Goal: Transaction & Acquisition: Purchase product/service

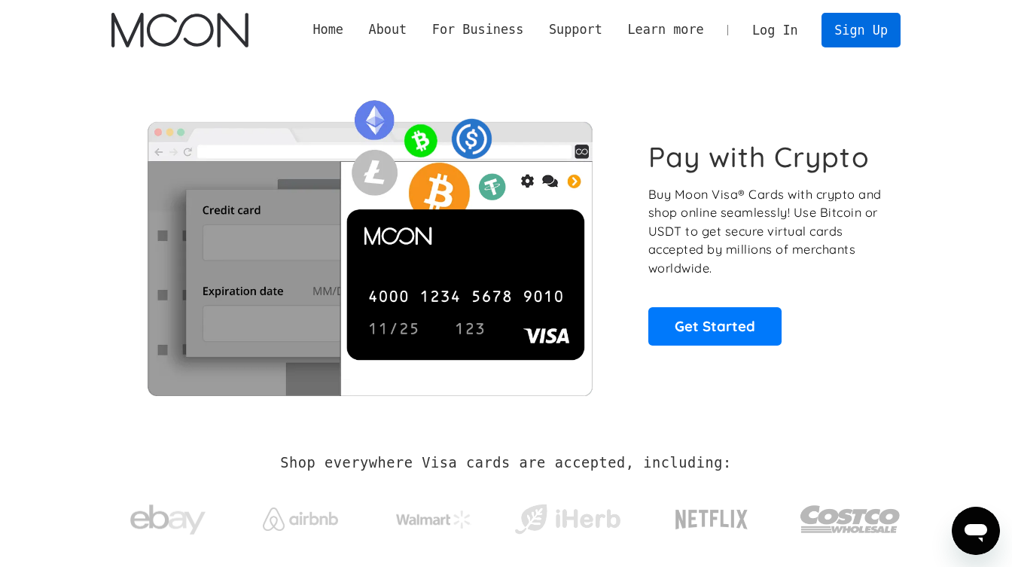
click at [856, 28] on link "Sign Up" at bounding box center [860, 30] width 78 height 34
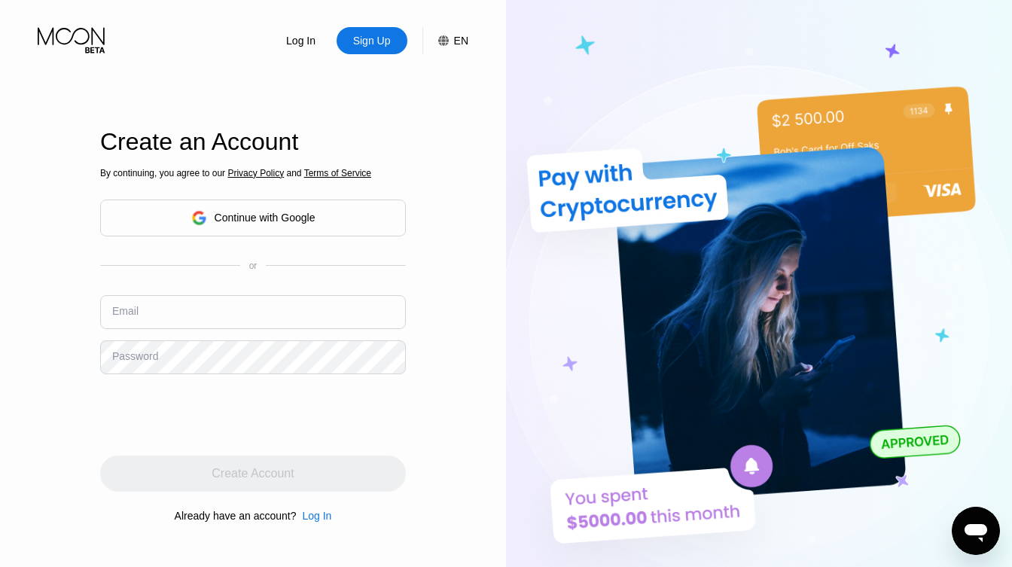
click at [210, 316] on input "text" at bounding box center [253, 312] width 306 height 34
click at [244, 222] on div "Continue with Google" at bounding box center [265, 218] width 101 height 12
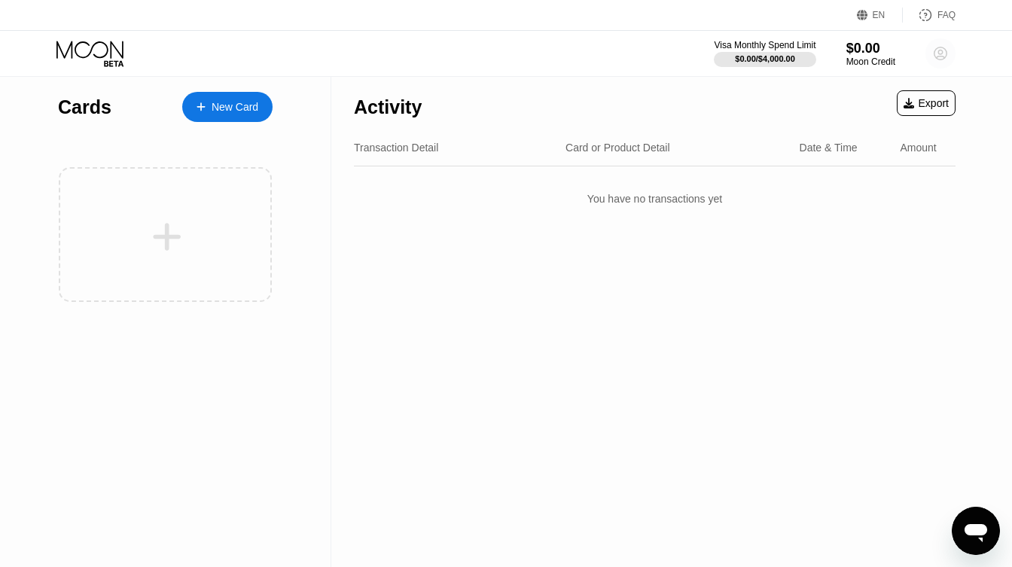
click at [942, 56] on icon at bounding box center [940, 54] width 8 height 8
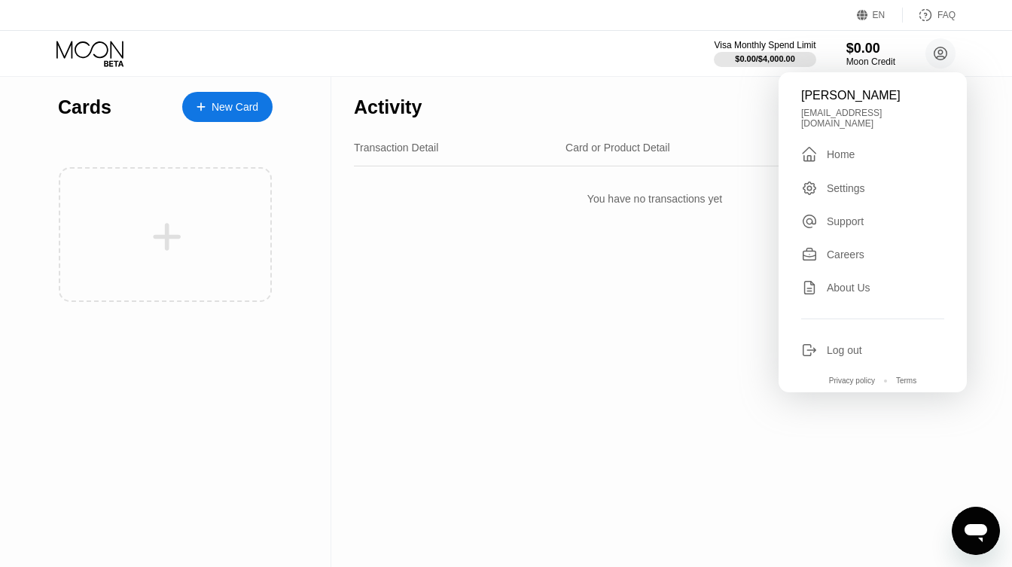
click at [748, 101] on div "Activity Export" at bounding box center [654, 103] width 601 height 53
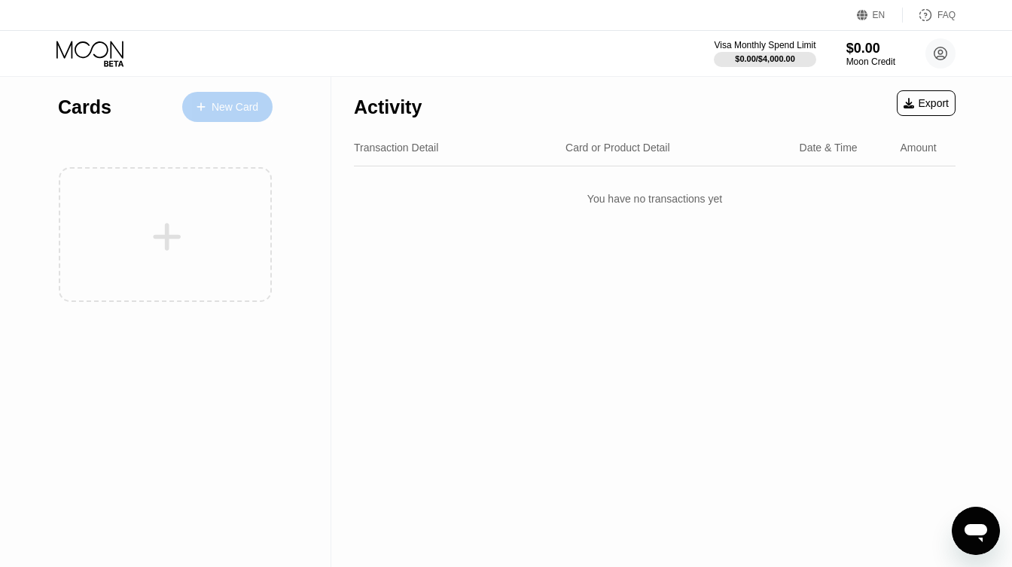
click at [218, 106] on div "New Card" at bounding box center [235, 107] width 47 height 13
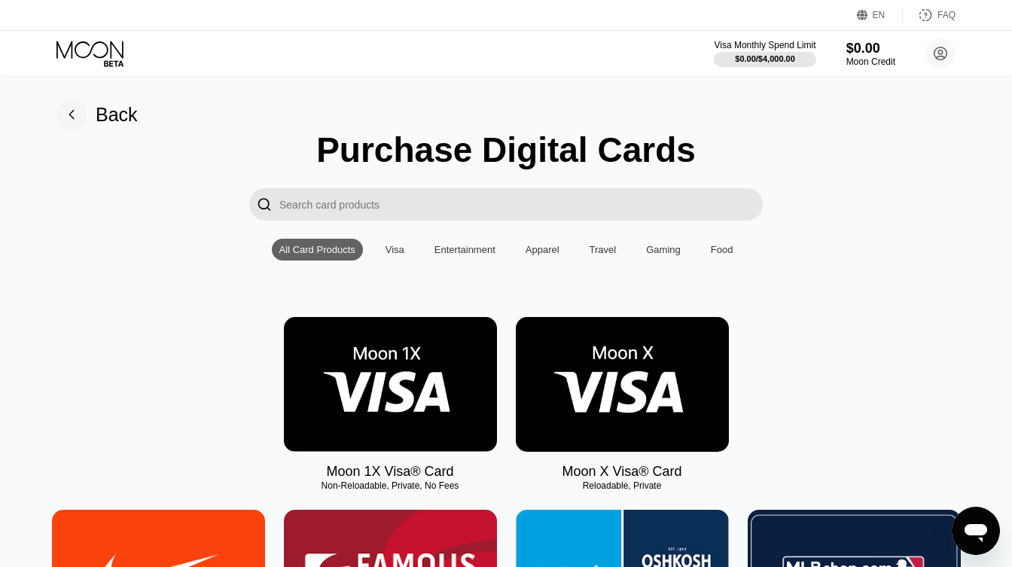
click at [394, 376] on img at bounding box center [390, 384] width 213 height 135
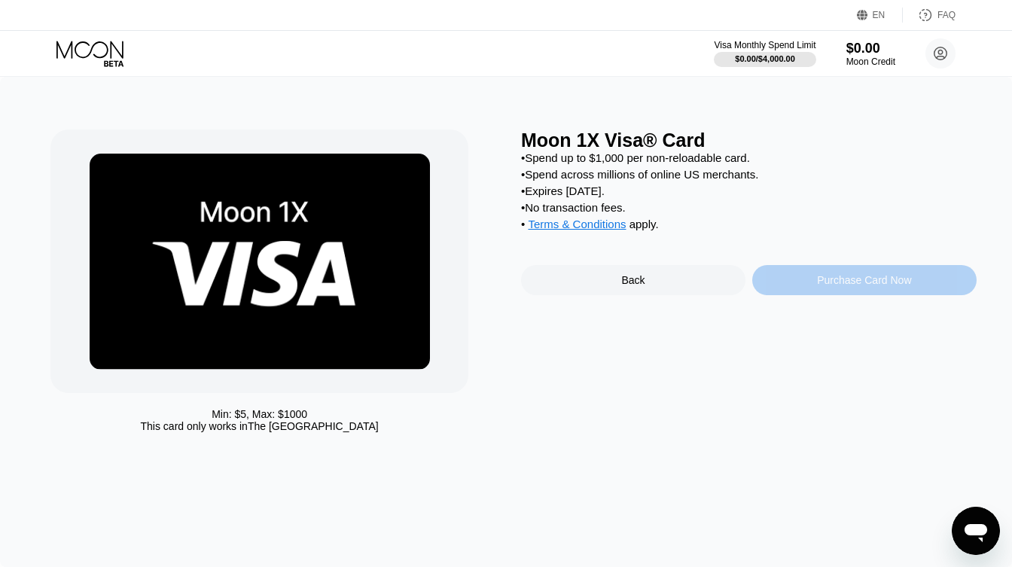
click at [879, 286] on div "Purchase Card Now" at bounding box center [864, 280] width 94 height 12
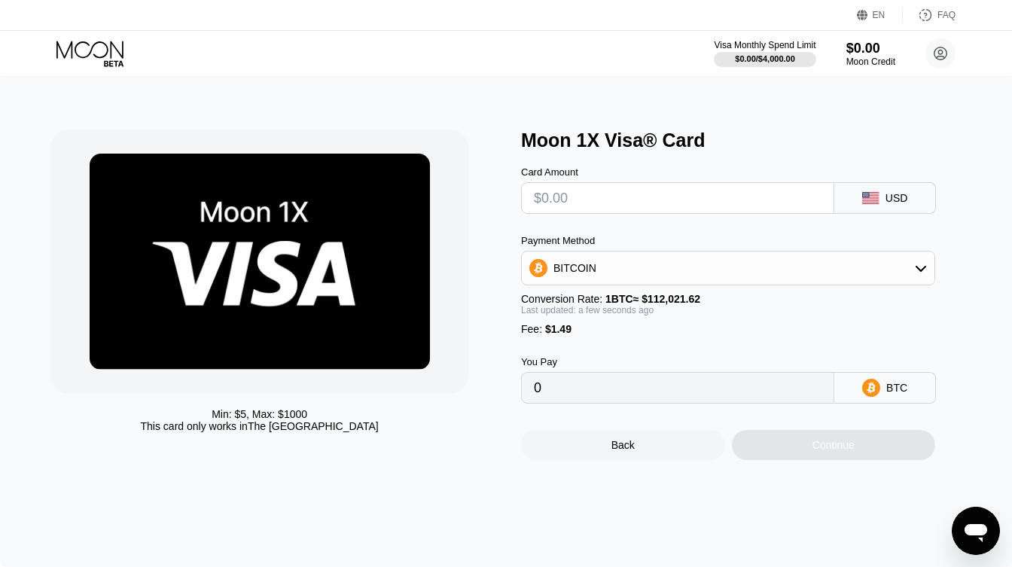
click at [629, 202] on input "text" at bounding box center [678, 198] width 288 height 30
type input "$1"
type input "0.00002223"
type input "$10"
type input "0.00010257"
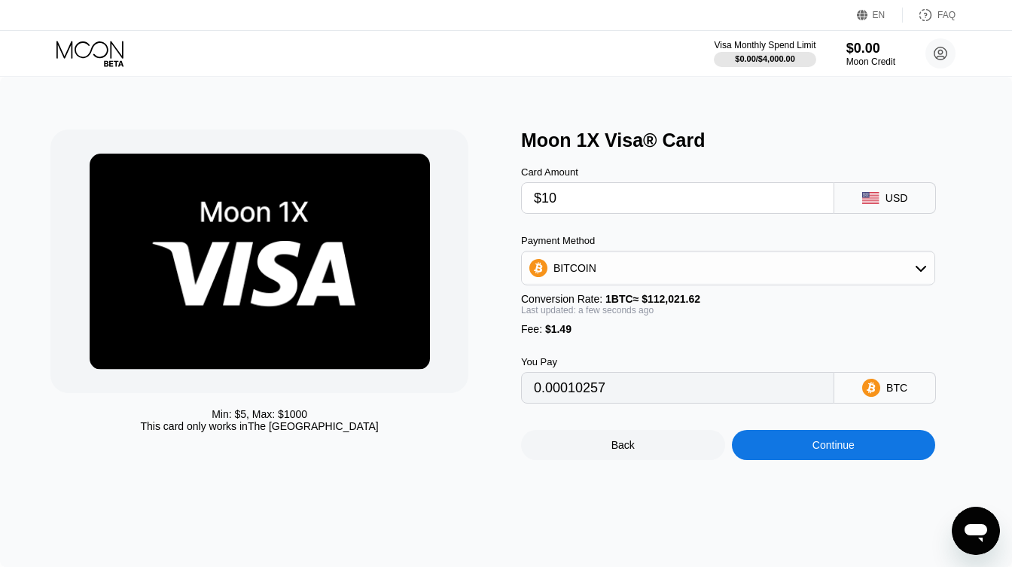
type input "$100"
type input "0.00090599"
type input "$1000"
type input "0.00894015"
type input "$1000"
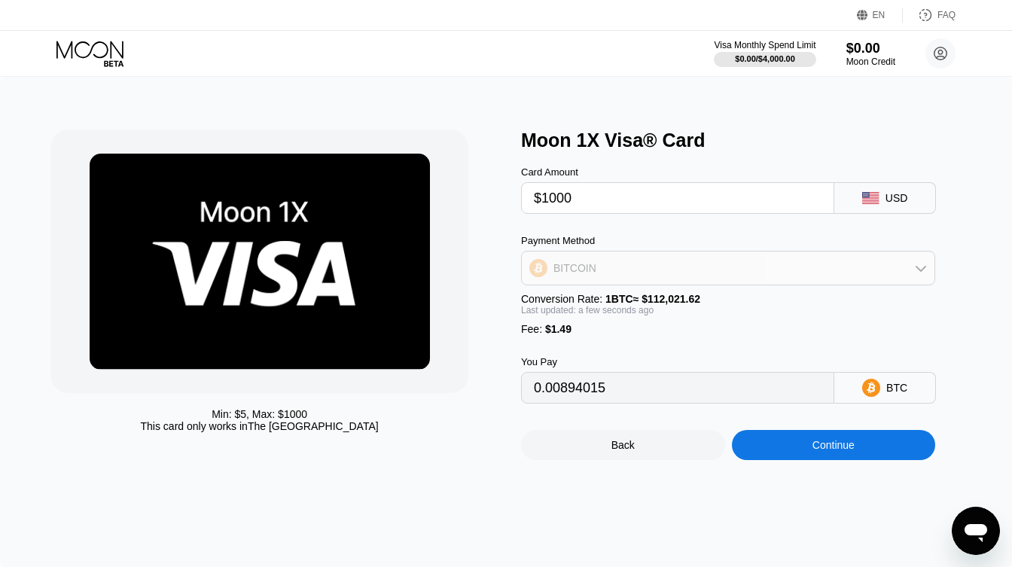
click at [610, 282] on div "BITCOIN" at bounding box center [728, 268] width 413 height 30
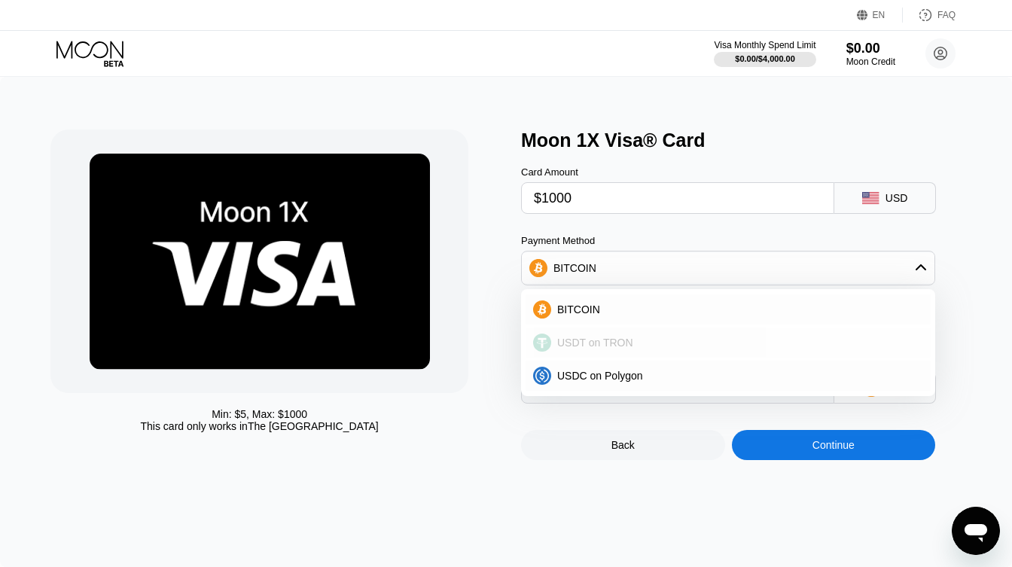
click at [595, 349] on span "USDT on TRON" at bounding box center [595, 342] width 76 height 12
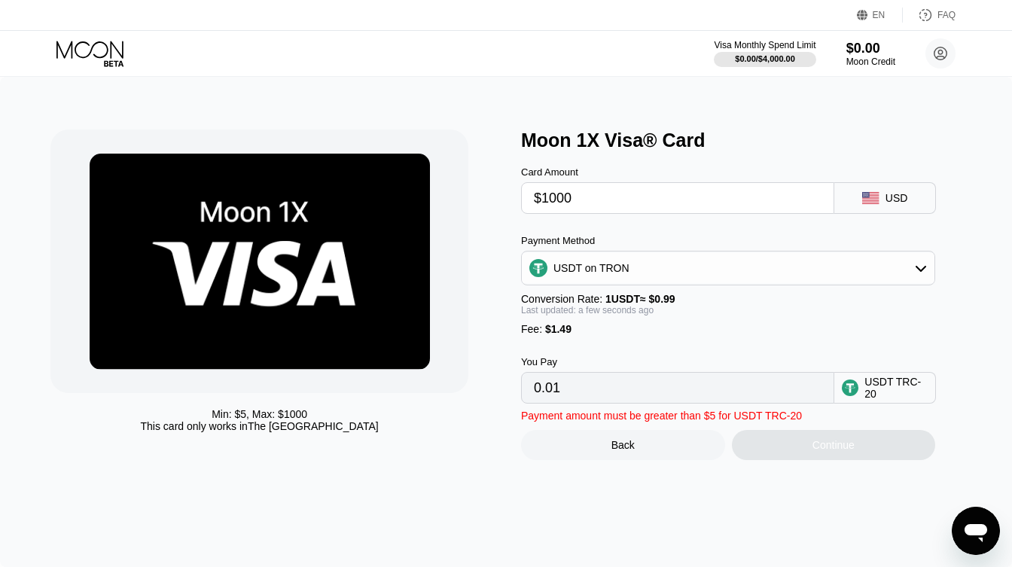
type input "1011.61"
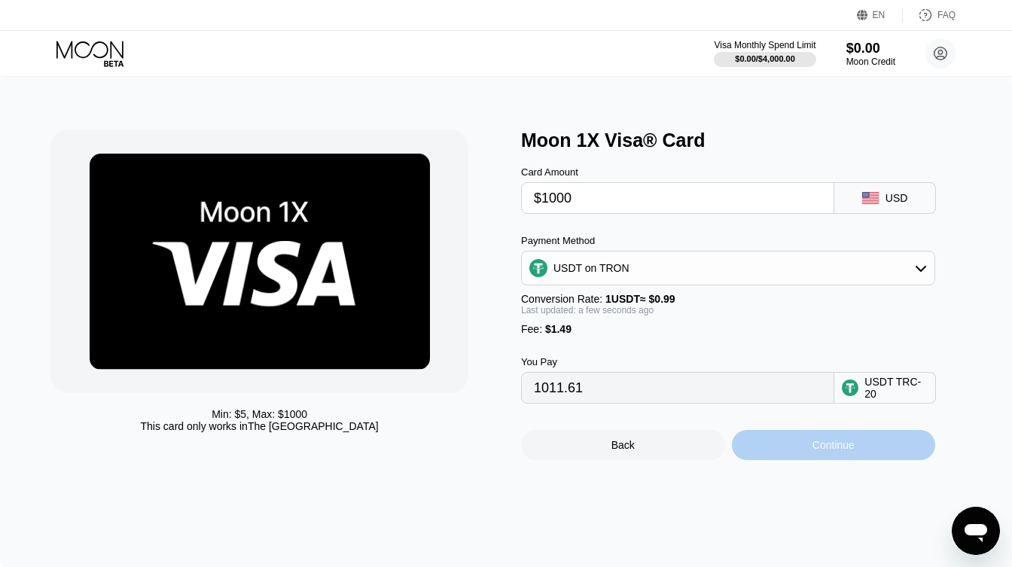
click at [802, 448] on div "Continue" at bounding box center [834, 445] width 204 height 30
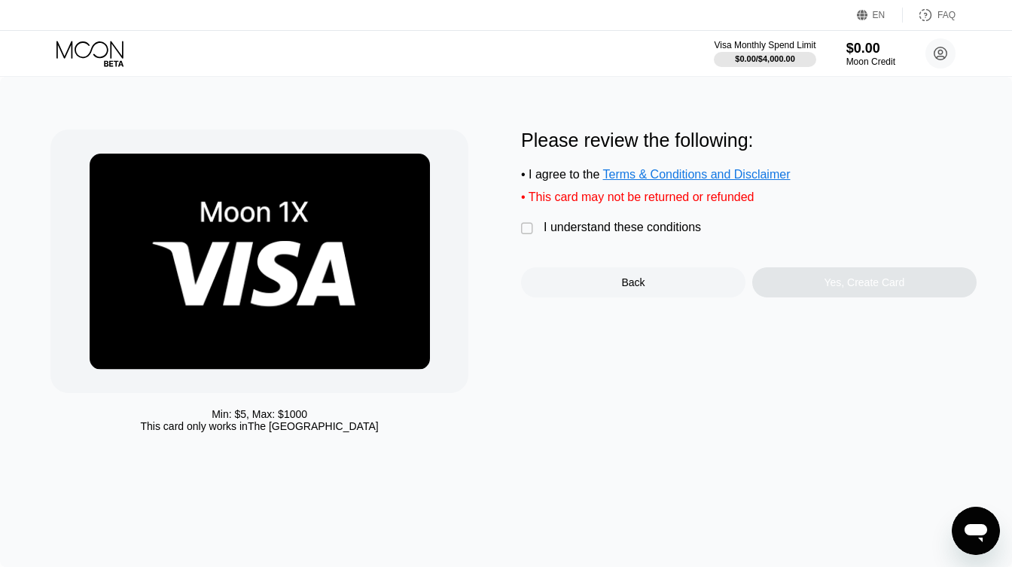
click at [528, 227] on div "" at bounding box center [528, 228] width 15 height 15
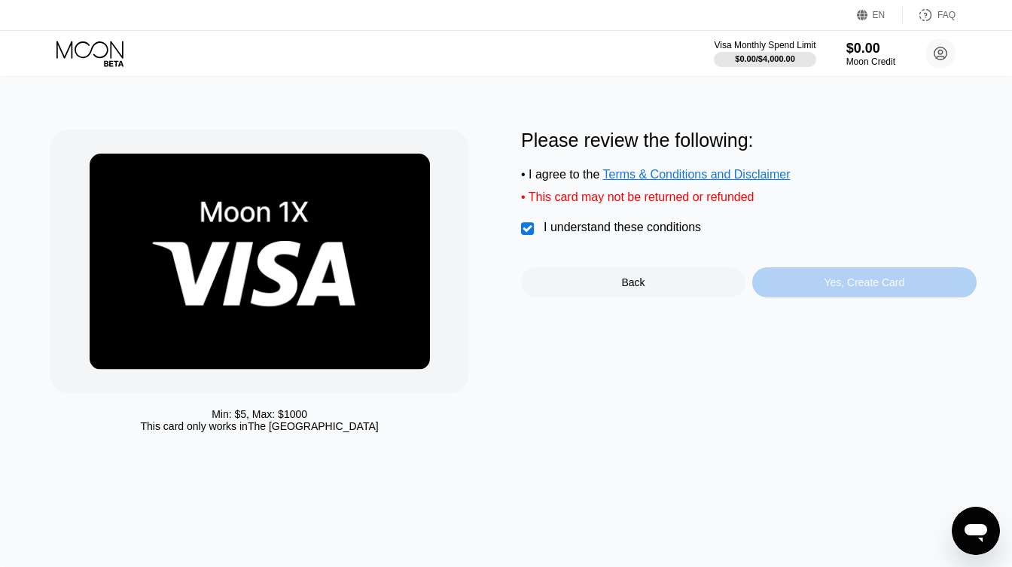
click at [857, 283] on div "Yes, Create Card" at bounding box center [864, 282] width 81 height 12
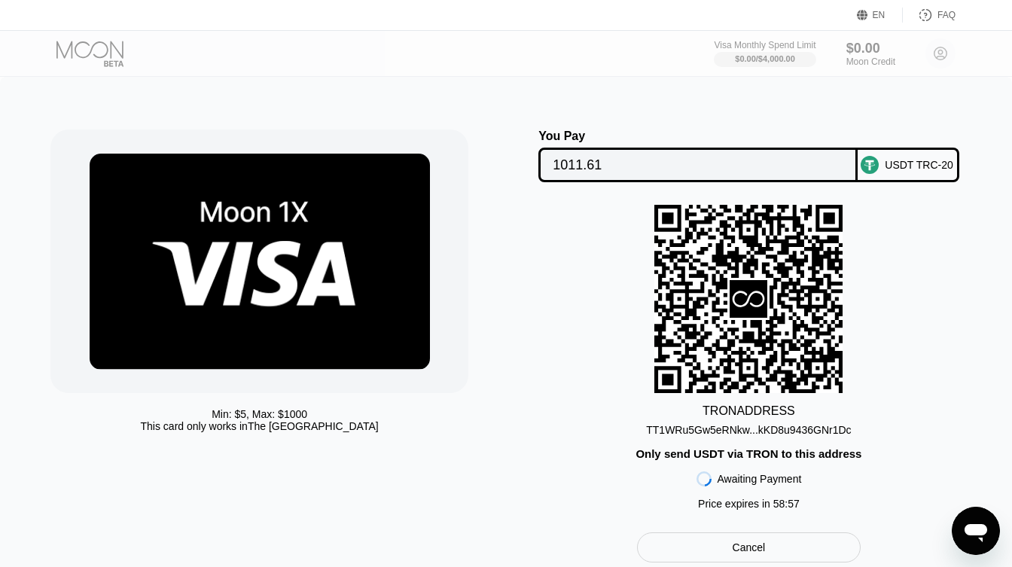
click at [772, 428] on div "TT1WRu5Gw5eRNkw...kKD8u9436GNr1Dc" at bounding box center [748, 430] width 205 height 12
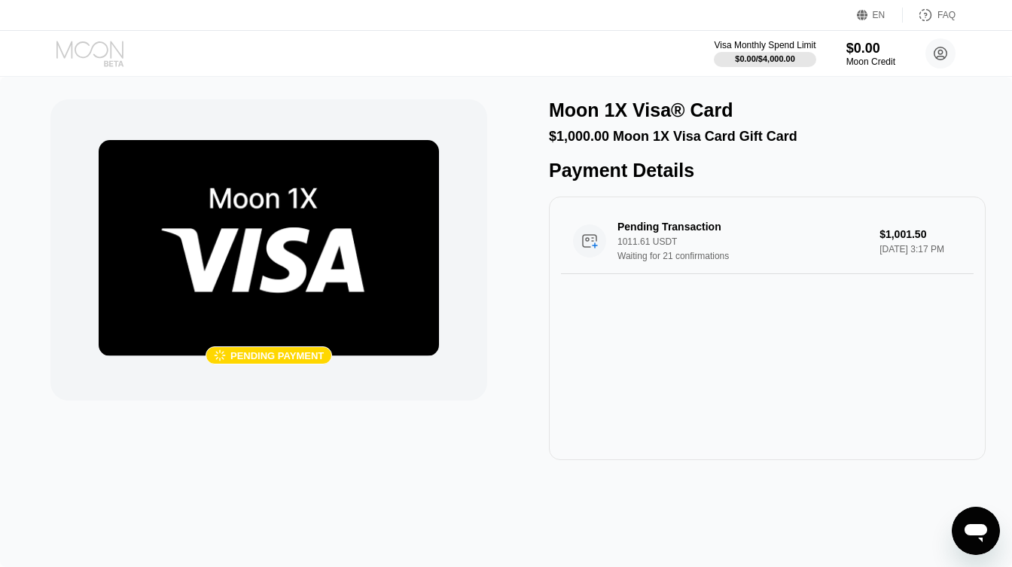
click at [93, 53] on icon at bounding box center [91, 54] width 70 height 26
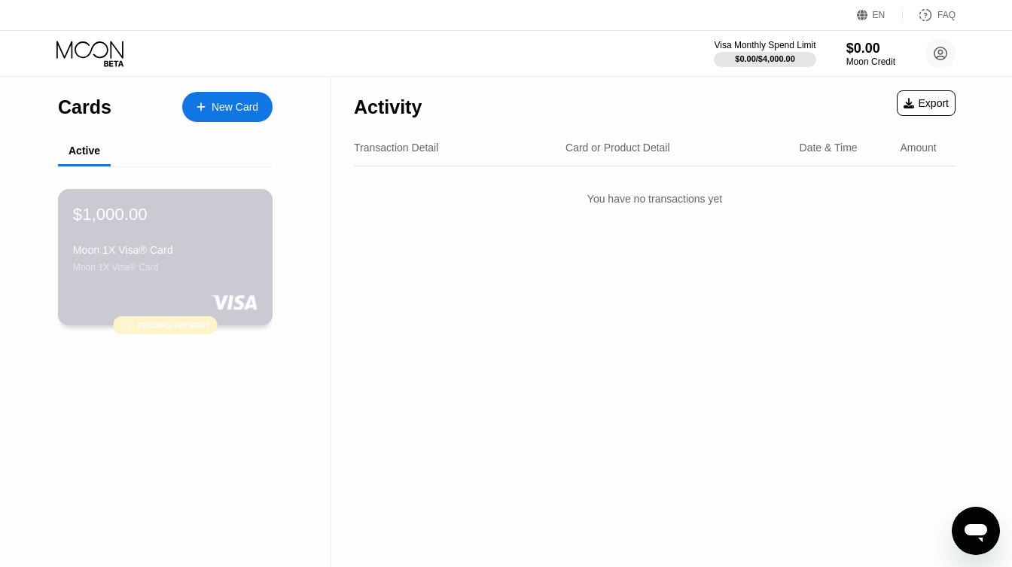
click at [181, 260] on div "Moon 1X Visa® Card Moon 1X Visa® Card" at bounding box center [165, 258] width 184 height 29
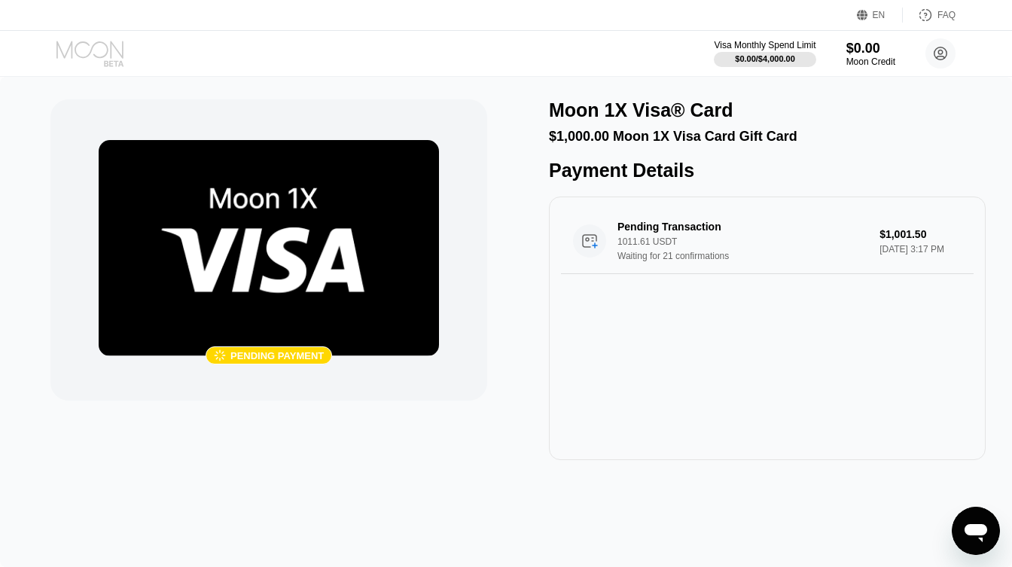
click at [99, 55] on icon at bounding box center [91, 54] width 70 height 26
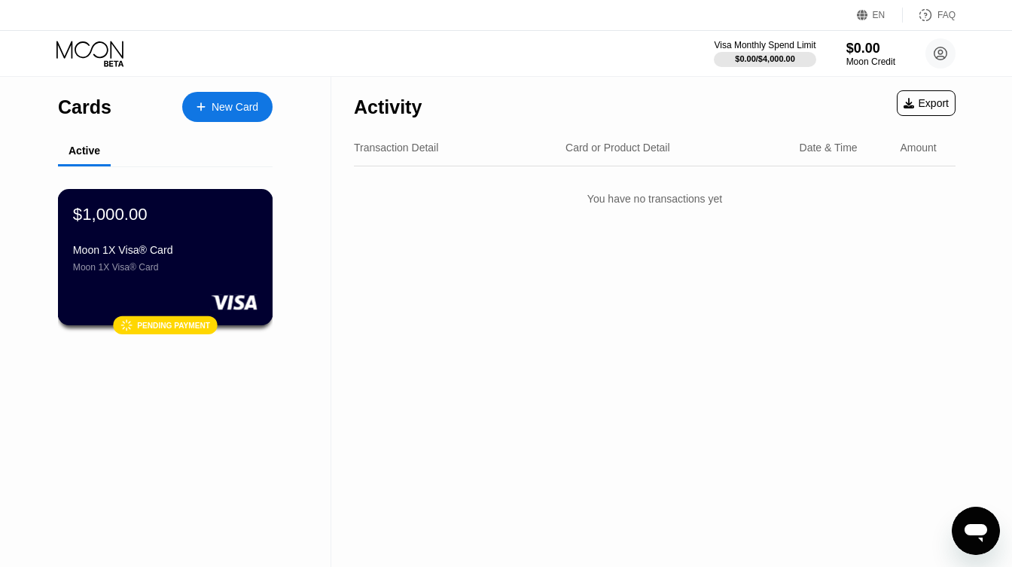
click at [179, 228] on div "$1,000.00 Moon 1X Visa® Card Moon 1X Visa® Card" at bounding box center [165, 238] width 184 height 69
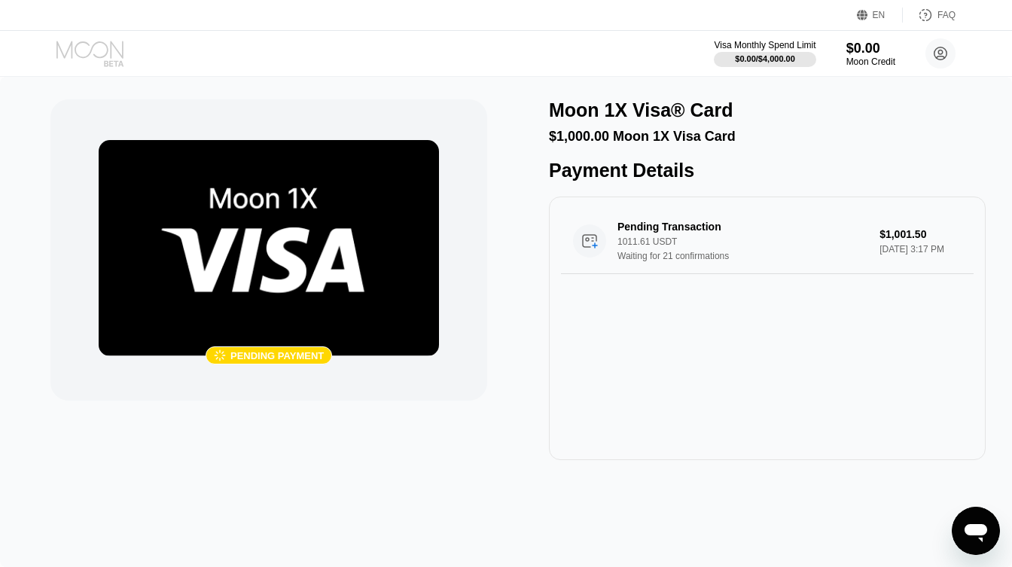
click at [96, 57] on icon at bounding box center [91, 54] width 70 height 26
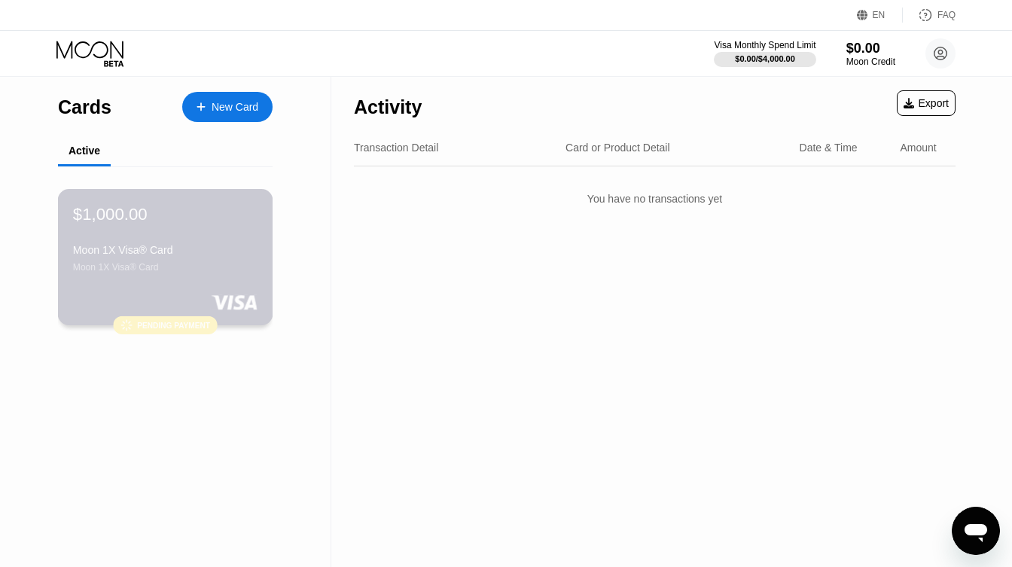
click at [194, 269] on div "Moon 1X Visa® Card" at bounding box center [165, 267] width 184 height 11
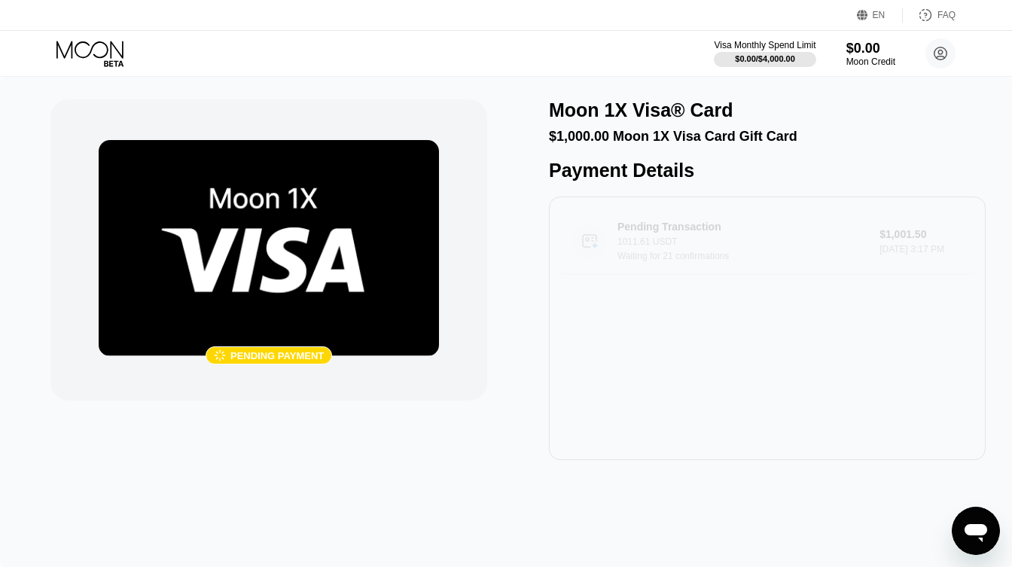
click at [717, 261] on div "Waiting for 21 confirmations" at bounding box center [749, 256] width 265 height 11
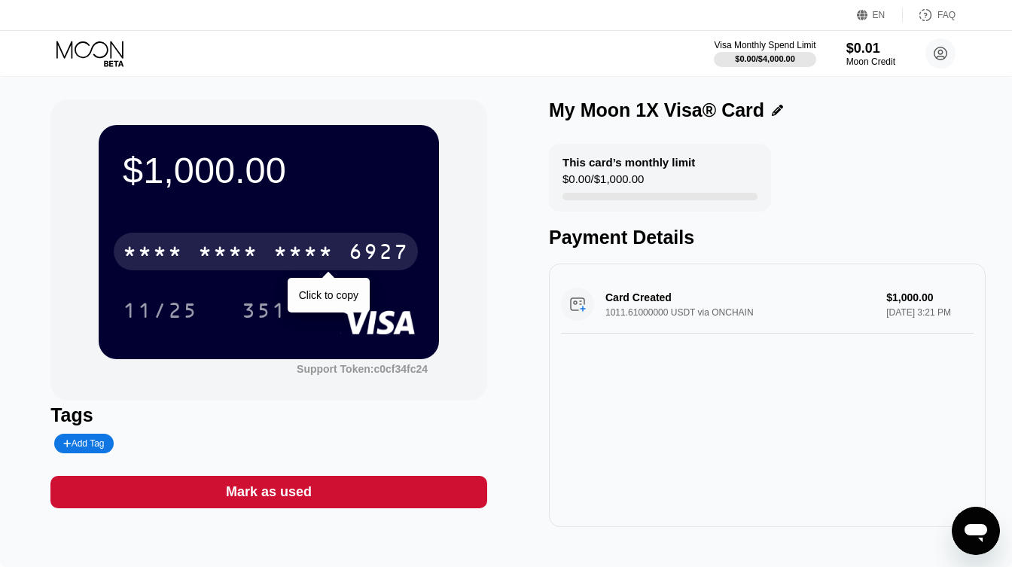
click at [257, 250] on div "* * * *" at bounding box center [228, 254] width 60 height 24
